Goal: Transaction & Acquisition: Purchase product/service

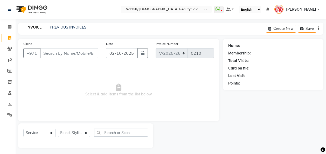
select select "8996"
select select "service"
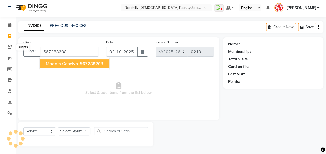
type input "567288208"
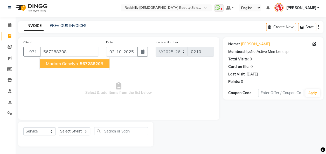
click at [79, 64] on ngb-highlight "56728820 8" at bounding box center [91, 63] width 24 height 5
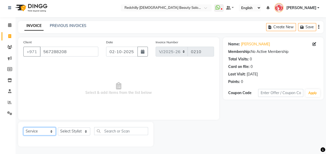
click at [51, 128] on select "Select Service Product Membership Package Voucher Prepaid Gift Card" at bounding box center [39, 131] width 32 height 8
click at [23, 127] on select "Select Service Product Membership Package Voucher Prepaid Gift Card" at bounding box center [39, 131] width 32 height 8
click at [51, 131] on select "Select Service Product Membership Package Voucher Prepaid Gift Card" at bounding box center [39, 131] width 32 height 8
select select "package"
click at [23, 127] on select "Select Service Product Membership Package Voucher Prepaid Gift Card" at bounding box center [39, 131] width 32 height 8
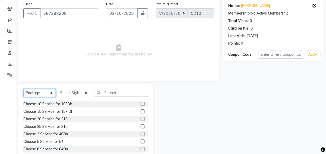
scroll to position [51, 0]
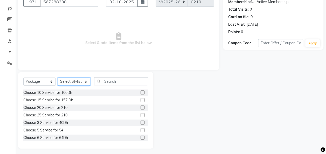
click at [85, 80] on select "Select Stylist Appointment [PERSON_NAME] [PERSON_NAME] [PERSON_NAME] Lolita Cub…" at bounding box center [74, 81] width 32 height 8
select select "91330"
click at [58, 77] on select "Select Stylist Appointment [PERSON_NAME] [PERSON_NAME] [PERSON_NAME] Lolita Cub…" at bounding box center [74, 81] width 32 height 8
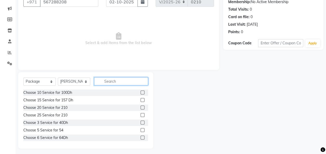
click at [110, 79] on input "text" at bounding box center [121, 81] width 54 height 8
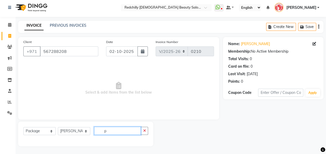
scroll to position [2, 0]
type input "p"
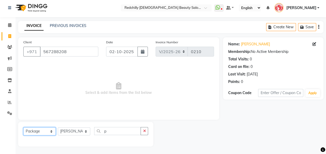
click at [50, 129] on select "Select Service Product Membership Package Voucher Prepaid Gift Card" at bounding box center [39, 131] width 32 height 8
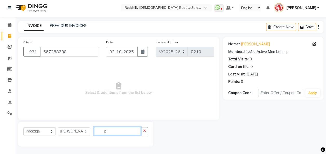
click at [111, 134] on input "p" at bounding box center [117, 131] width 47 height 8
click at [145, 133] on button "button" at bounding box center [144, 131] width 8 height 8
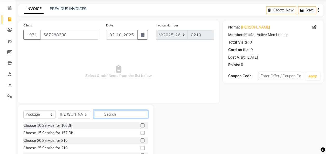
scroll to position [53, 0]
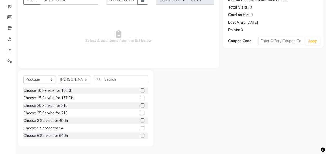
click at [140, 129] on label at bounding box center [142, 128] width 4 height 4
click at [140, 129] on input "checkbox" at bounding box center [141, 127] width 3 height 3
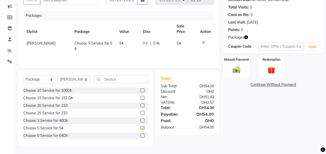
checkbox input "false"
click at [50, 77] on select "Select Service Product Membership Package Voucher Prepaid Gift Card" at bounding box center [39, 79] width 32 height 8
select select "service"
click at [23, 75] on select "Select Service Product Membership Package Voucher Prepaid Gift Card" at bounding box center [39, 79] width 32 height 8
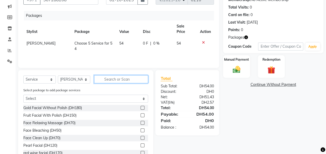
click at [104, 77] on input "text" at bounding box center [121, 79] width 54 height 8
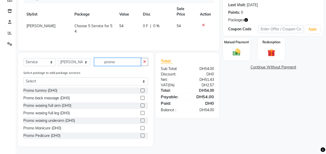
type input "promo"
click at [140, 126] on label at bounding box center [142, 128] width 4 height 4
click at [140, 126] on input "checkbox" at bounding box center [141, 127] width 3 height 3
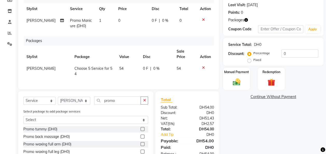
checkbox input "false"
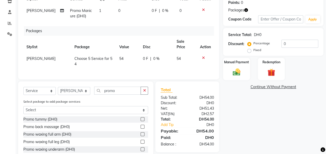
scroll to position [81, 0]
click at [124, 89] on input "promo" at bounding box center [117, 90] width 47 height 8
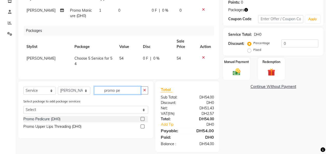
type input "promo pe"
click at [143, 117] on label at bounding box center [142, 119] width 4 height 4
click at [143, 117] on input "checkbox" at bounding box center [141, 118] width 3 height 3
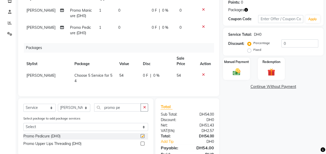
checkbox input "false"
click at [129, 108] on input "promo pe" at bounding box center [117, 107] width 47 height 8
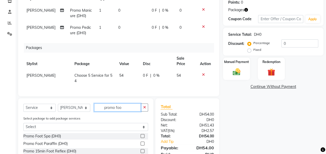
type input "promo foo"
click at [144, 134] on label at bounding box center [142, 136] width 4 height 4
click at [144, 134] on input "checkbox" at bounding box center [141, 135] width 3 height 3
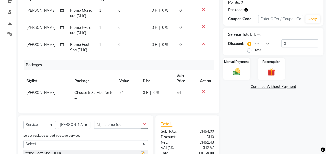
checkbox input "false"
click at [52, 125] on select "Select Service Product Membership Package Voucher Prepaid Gift Card" at bounding box center [39, 125] width 32 height 8
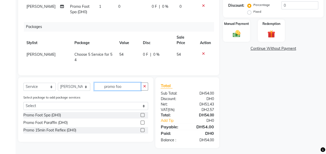
click at [127, 84] on input "promo foo" at bounding box center [117, 86] width 47 height 8
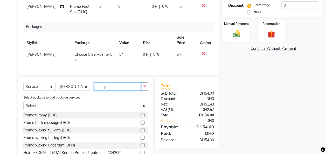
type input "pr"
click at [41, 9] on td "[PERSON_NAME]" at bounding box center [45, 9] width 44 height 17
select select "91330"
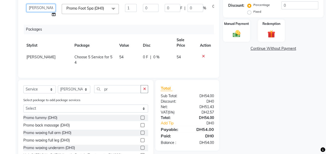
click at [32, 12] on select "Appointment [PERSON_NAME] [PERSON_NAME] [PERSON_NAME] [PERSON_NAME] [PERSON_NAM…" at bounding box center [40, 8] width 29 height 8
select select "91331"
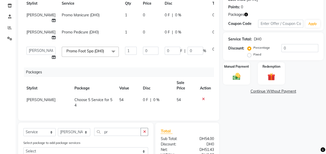
scroll to position [76, 0]
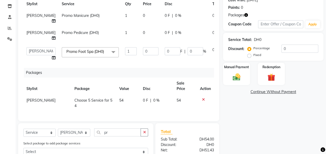
click at [30, 35] on span "[PERSON_NAME]" at bounding box center [40, 32] width 29 height 5
select select "91330"
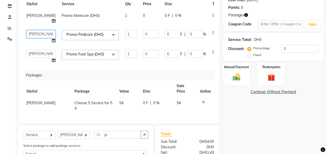
click at [34, 38] on select "Appointment [PERSON_NAME] [PERSON_NAME] [PERSON_NAME] [PERSON_NAME] [PERSON_NAM…" at bounding box center [40, 34] width 29 height 8
select select "91331"
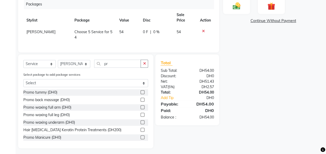
scroll to position [148, 0]
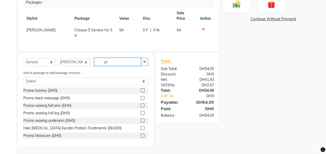
click at [119, 65] on input "pr" at bounding box center [117, 62] width 47 height 8
type input "p"
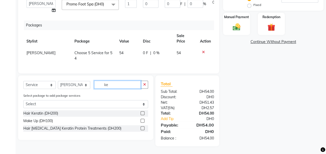
scroll to position [125, 0]
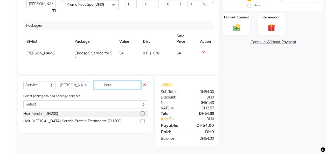
type input "kera"
click at [144, 115] on div at bounding box center [144, 113] width 8 height 6
click at [143, 115] on div at bounding box center [141, 113] width 3 height 5
click at [142, 113] on label at bounding box center [142, 113] width 4 height 4
click at [142, 113] on input "checkbox" at bounding box center [141, 113] width 3 height 3
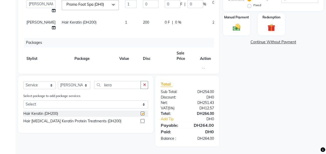
checkbox input "false"
click at [140, 33] on td "200" at bounding box center [151, 25] width 22 height 17
select select "91330"
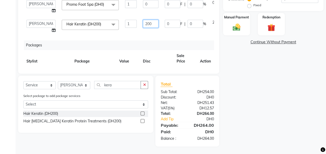
click at [143, 28] on input "200" at bounding box center [151, 24] width 16 height 8
type input "2"
type input "400"
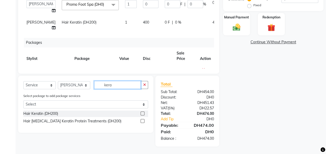
click at [117, 83] on input "kera" at bounding box center [117, 85] width 47 height 8
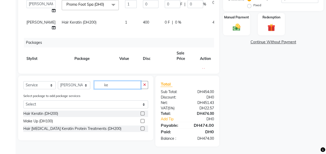
type input "k"
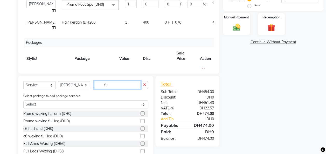
type input "f"
type input "hair"
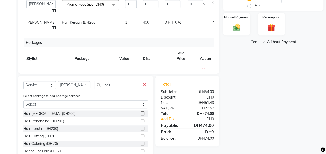
click at [140, 142] on label at bounding box center [142, 143] width 4 height 4
click at [140, 142] on input "checkbox" at bounding box center [141, 143] width 3 height 3
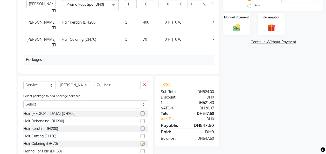
checkbox input "false"
click at [140, 51] on td "70" at bounding box center [151, 42] width 22 height 17
select select "91330"
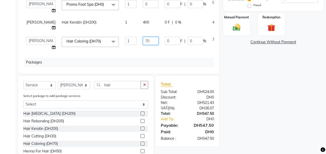
click at [143, 45] on input "70" at bounding box center [151, 41] width 16 height 8
type input "7"
type input "100"
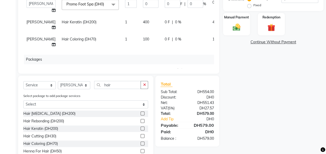
click at [272, 112] on div "Name: [PERSON_NAME] Membership: No Active Membership Total Visits: 0 Card on fi…" at bounding box center [275, 41] width 104 height 256
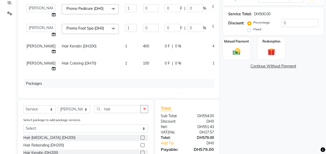
scroll to position [98, 0]
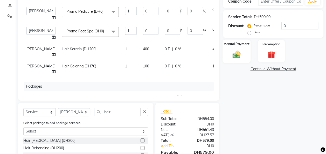
click at [238, 49] on div "Manual Payment" at bounding box center [236, 50] width 28 height 23
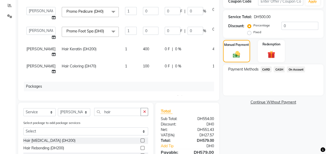
click at [269, 70] on span "CARD" at bounding box center [265, 69] width 11 height 6
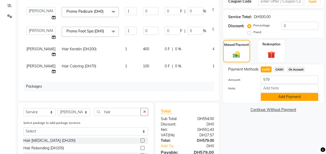
click at [288, 97] on button "Add Payment" at bounding box center [289, 97] width 58 height 8
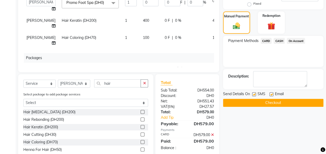
scroll to position [129, 0]
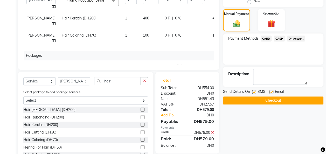
click at [286, 103] on button "Checkout" at bounding box center [273, 100] width 100 height 8
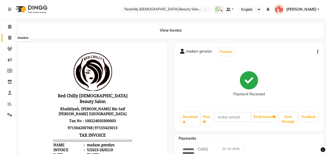
click at [9, 39] on icon at bounding box center [9, 38] width 3 height 4
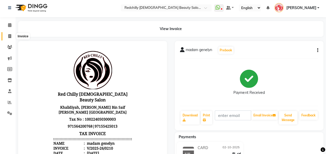
select select "service"
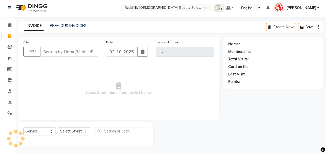
type input "0211"
select select "8996"
click at [10, 35] on icon at bounding box center [9, 36] width 3 height 4
select select "service"
type input "0211"
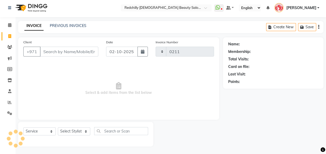
select select "8996"
click at [9, 49] on span at bounding box center [9, 47] width 9 height 6
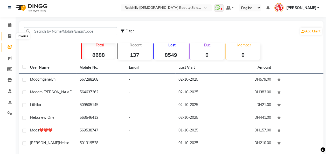
click at [10, 38] on icon at bounding box center [9, 36] width 3 height 4
select select "service"
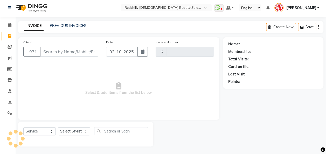
type input "0211"
select select "8996"
